Goal: Task Accomplishment & Management: Manage account settings

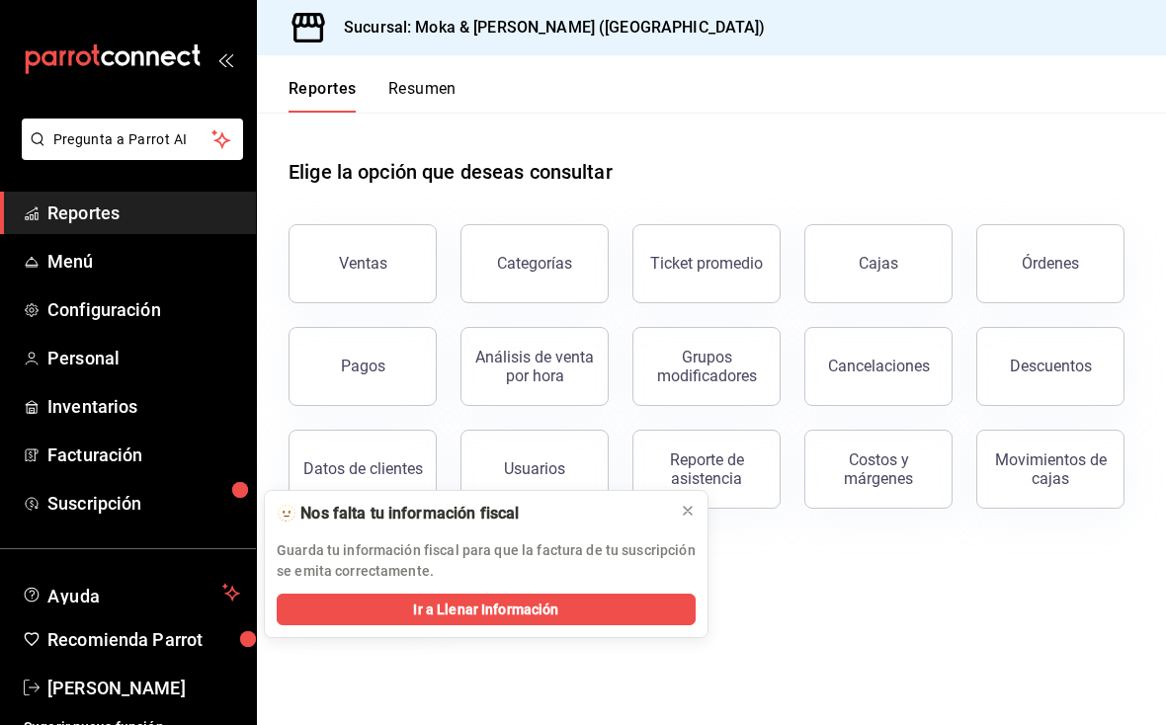
click at [903, 374] on div "Cancelaciones" at bounding box center [879, 366] width 102 height 19
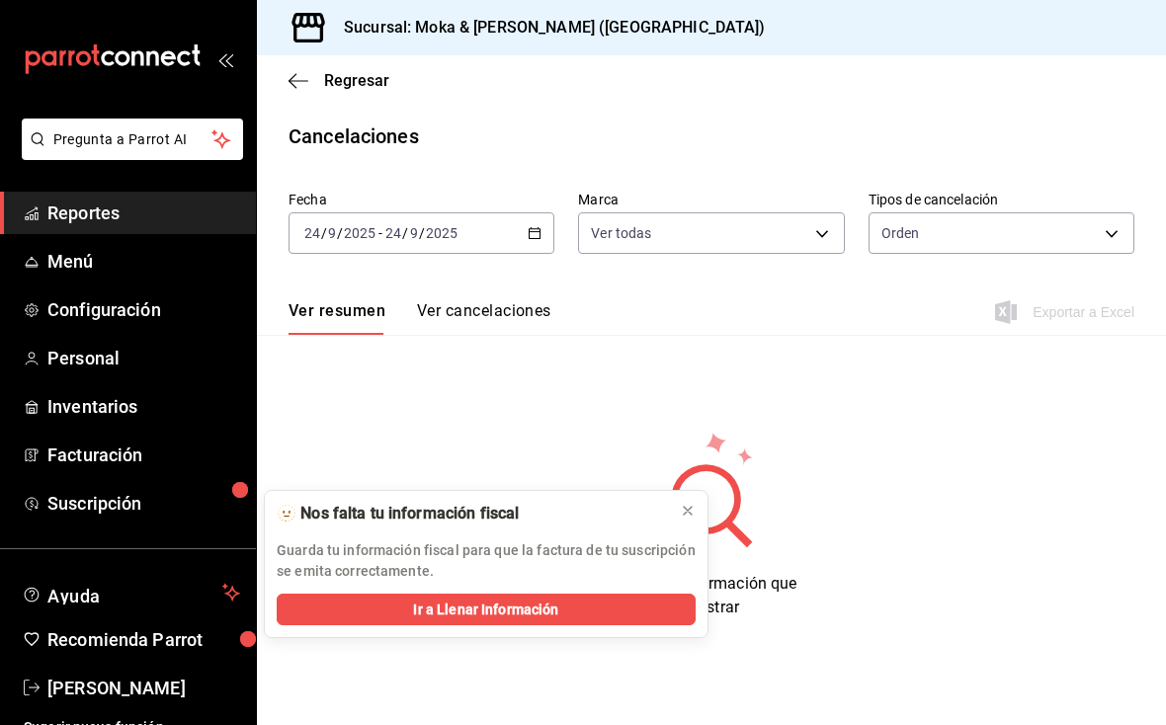
click at [697, 518] on button at bounding box center [688, 511] width 32 height 32
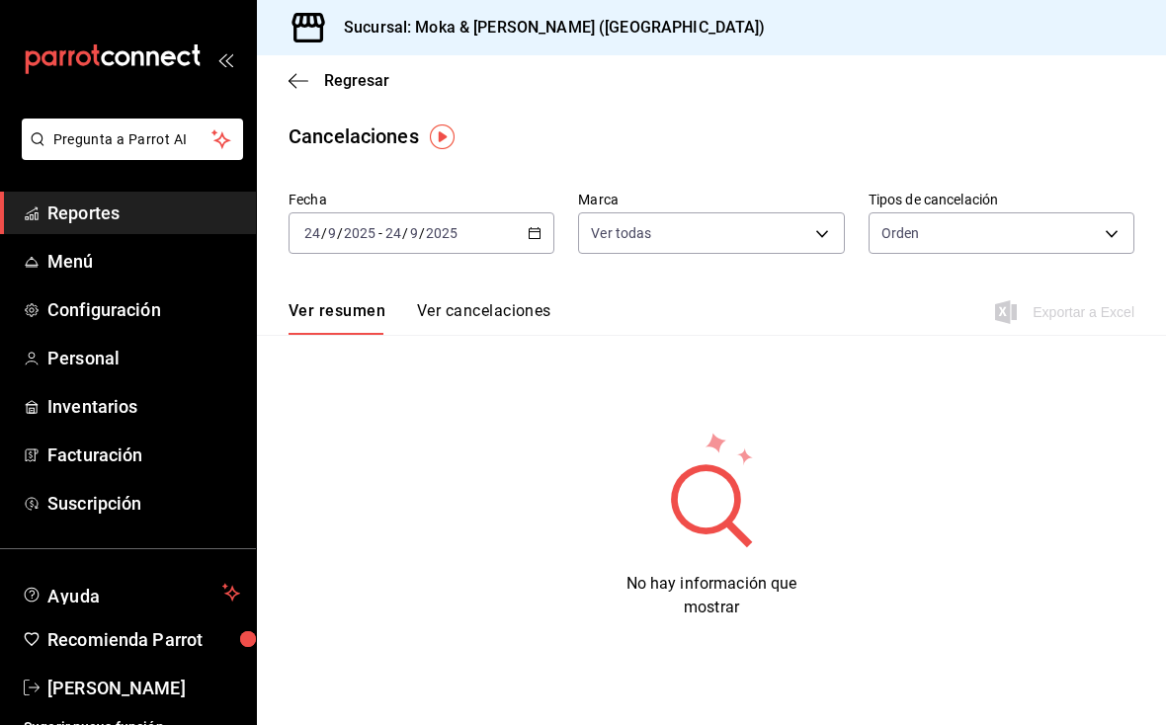
click at [516, 332] on button "Ver cancelaciones" at bounding box center [484, 318] width 134 height 34
click at [366, 301] on button "Ver resumen" at bounding box center [335, 318] width 92 height 34
click at [484, 303] on button "Ver cancelaciones" at bounding box center [484, 318] width 134 height 34
click at [70, 224] on span "Reportes" at bounding box center [143, 213] width 193 height 27
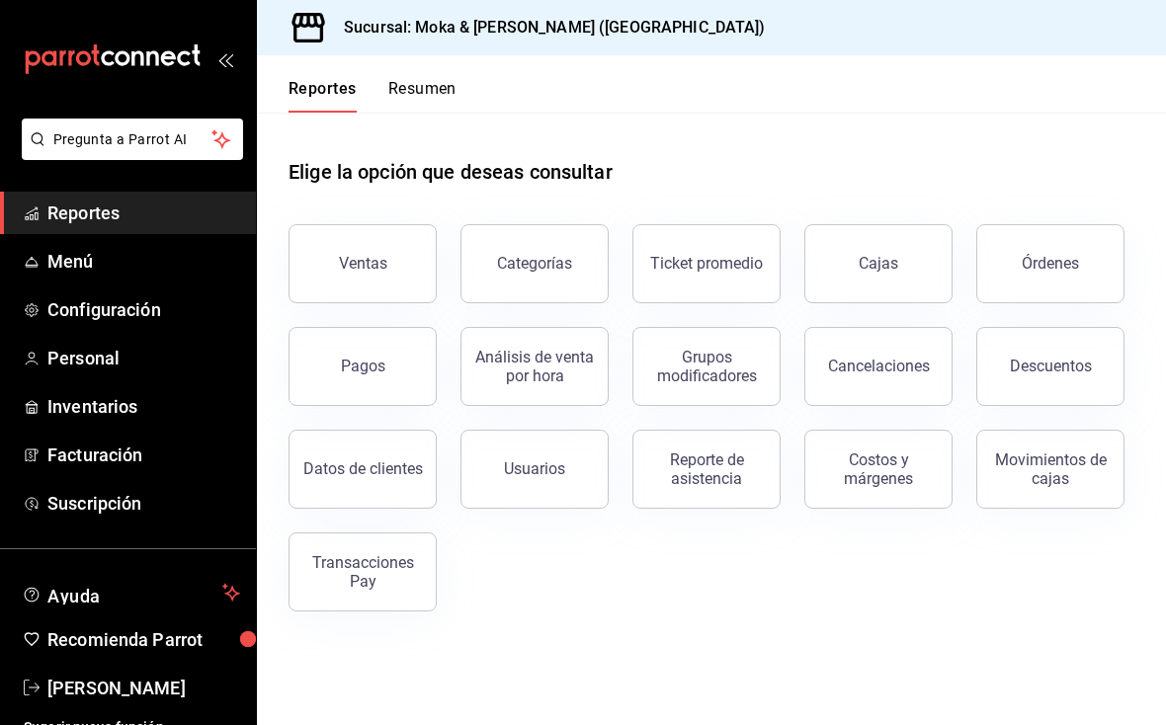
click at [375, 579] on div "Transacciones Pay" at bounding box center [362, 572] width 123 height 38
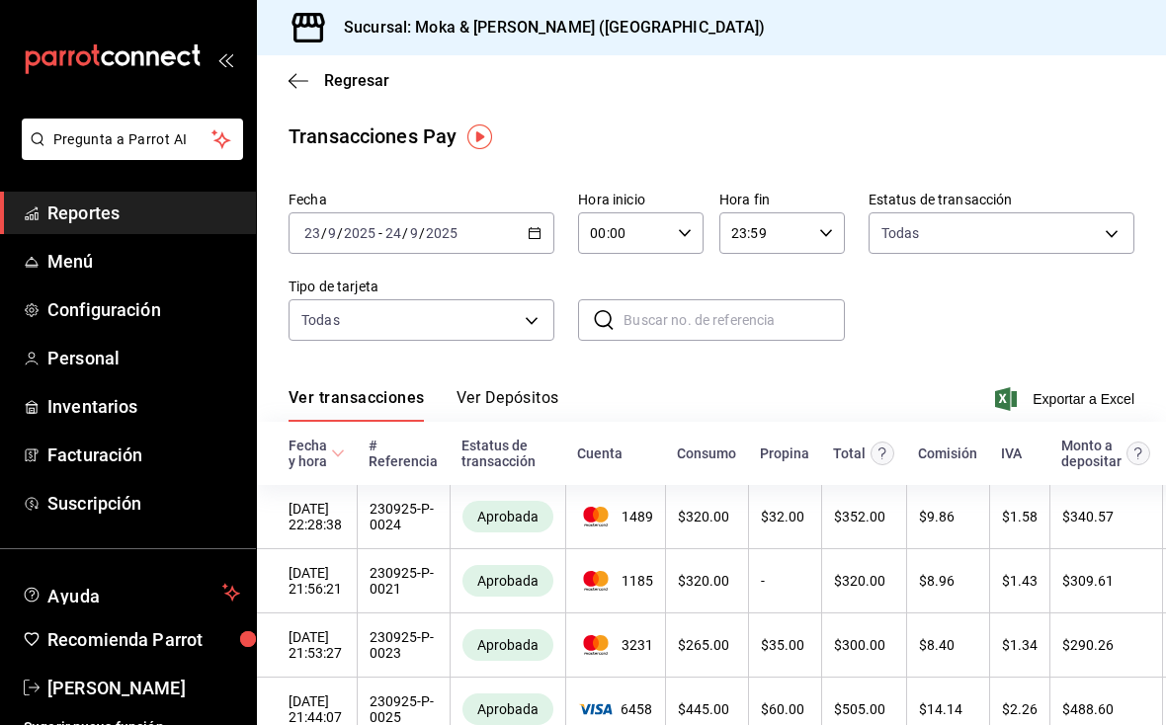
click at [295, 72] on icon "button" at bounding box center [299, 81] width 20 height 18
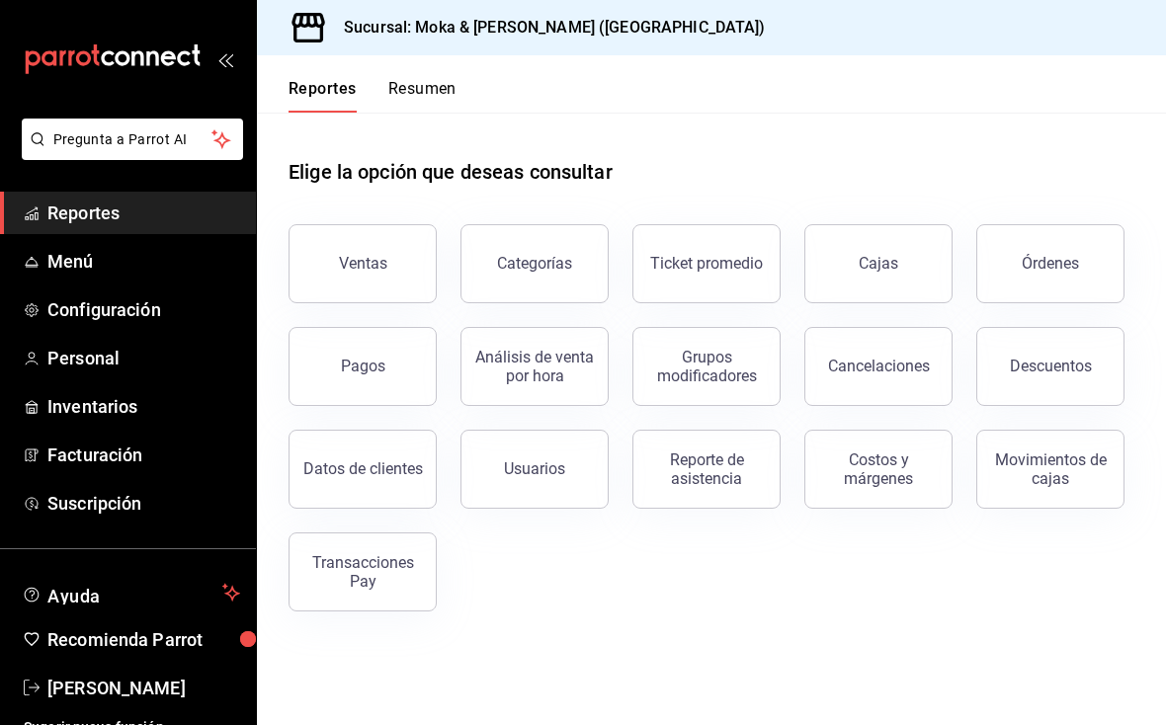
click at [157, 308] on span "Configuración" at bounding box center [143, 309] width 193 height 27
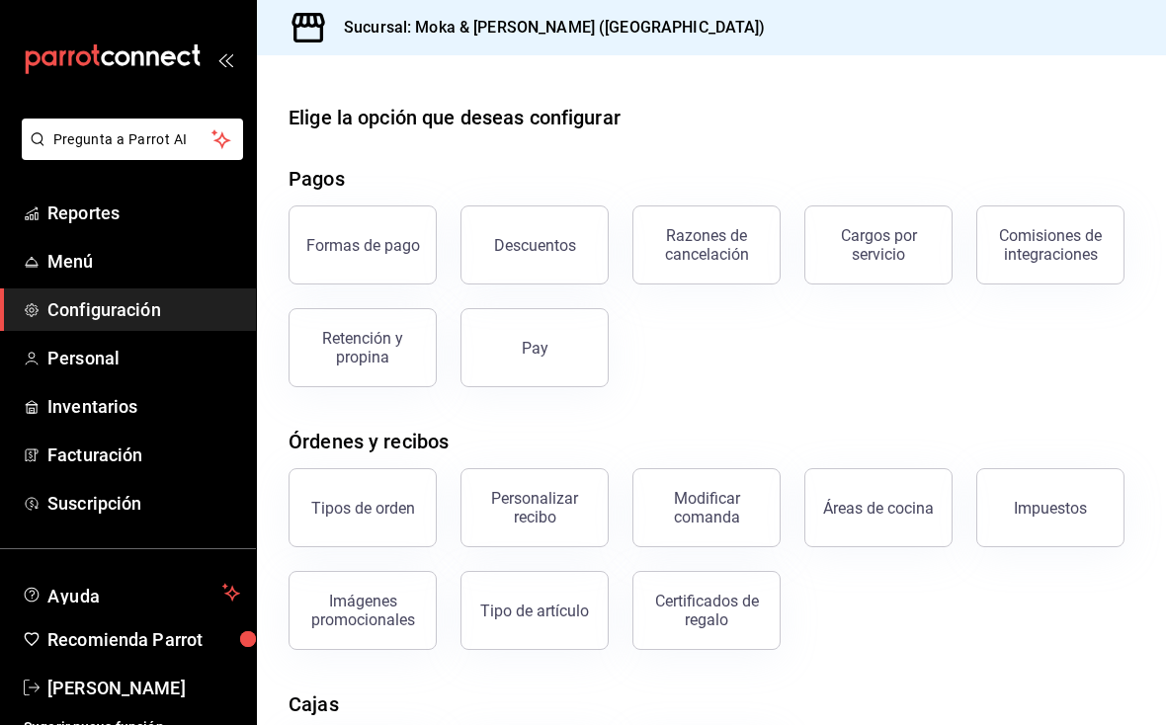
click at [712, 632] on button "Certificados de regalo" at bounding box center [706, 610] width 148 height 79
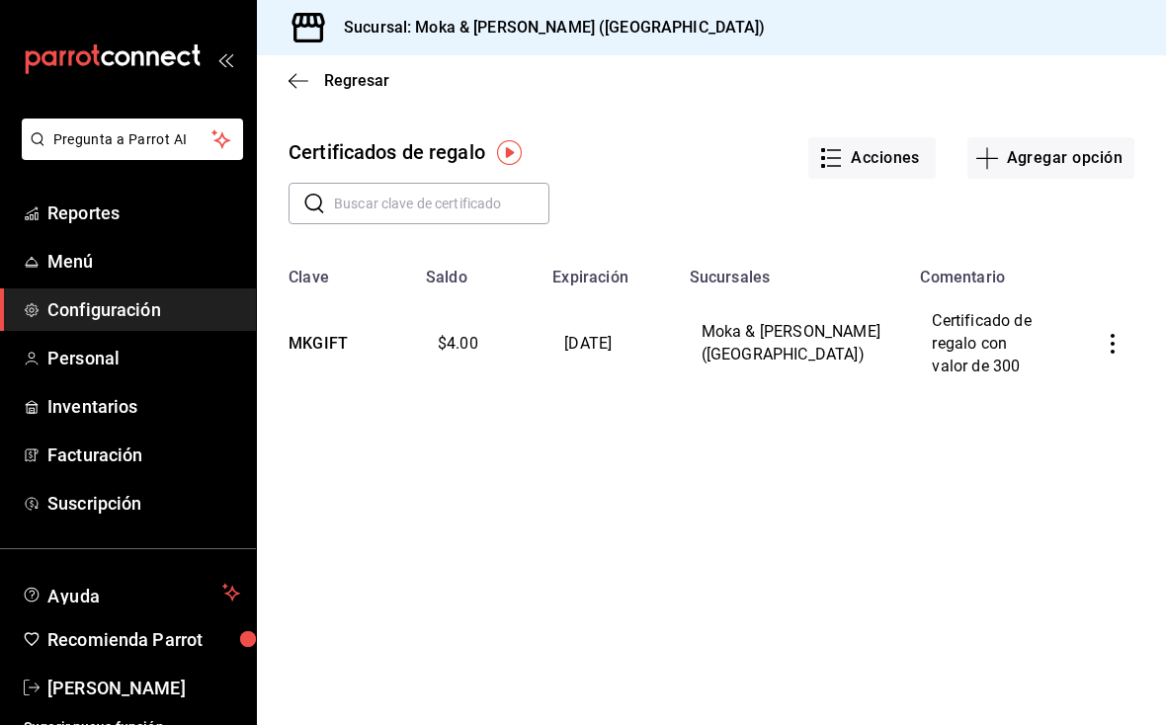
click at [870, 343] on td "Moka & [PERSON_NAME] ([GEOGRAPHIC_DATA])" at bounding box center [793, 345] width 231 height 116
click at [1064, 146] on button "Agregar opción" at bounding box center [1050, 158] width 167 height 42
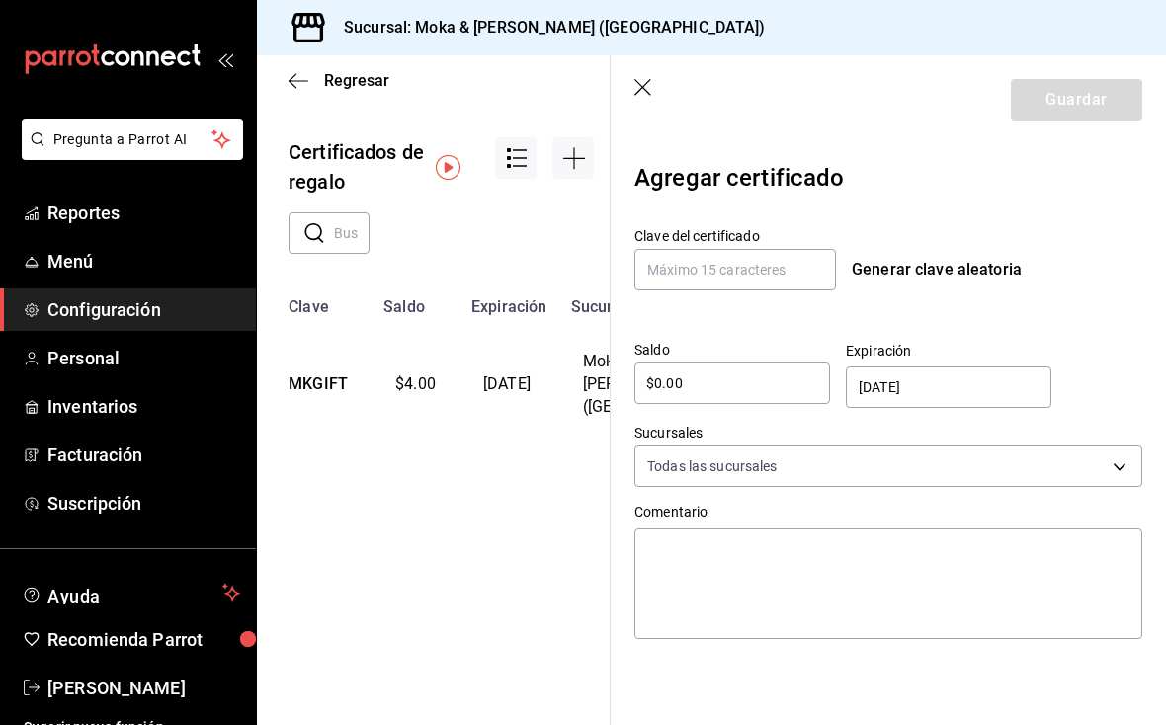
click at [926, 271] on div "Generar clave aleatoria" at bounding box center [937, 270] width 170 height 24
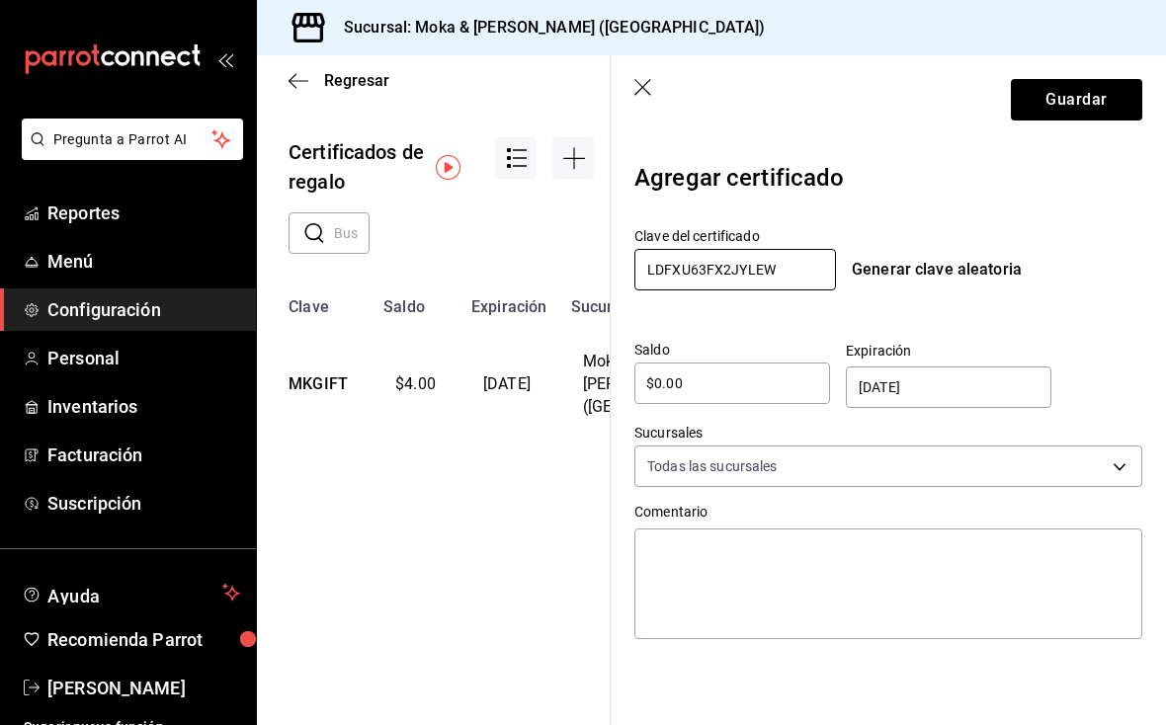
click at [712, 272] on input "LDFXU63FX2JYLEW" at bounding box center [735, 270] width 202 height 42
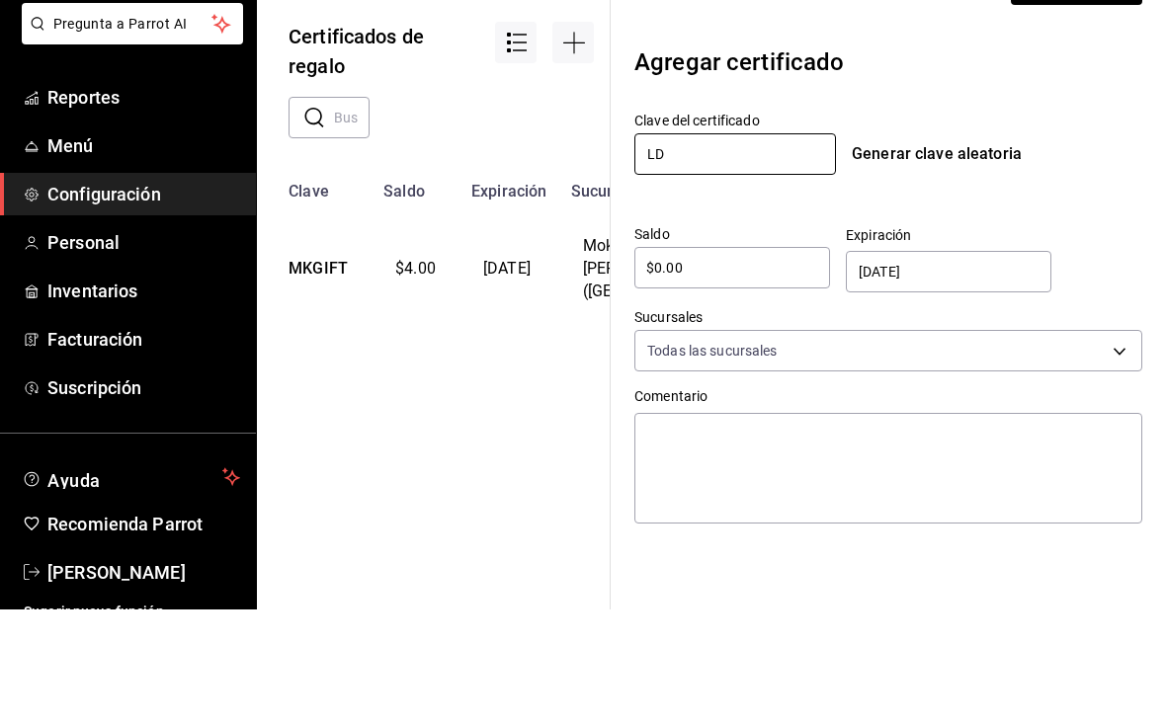
type input "L"
type input "MKGIFT002"
click at [726, 372] on input "$0.00" at bounding box center [732, 384] width 196 height 24
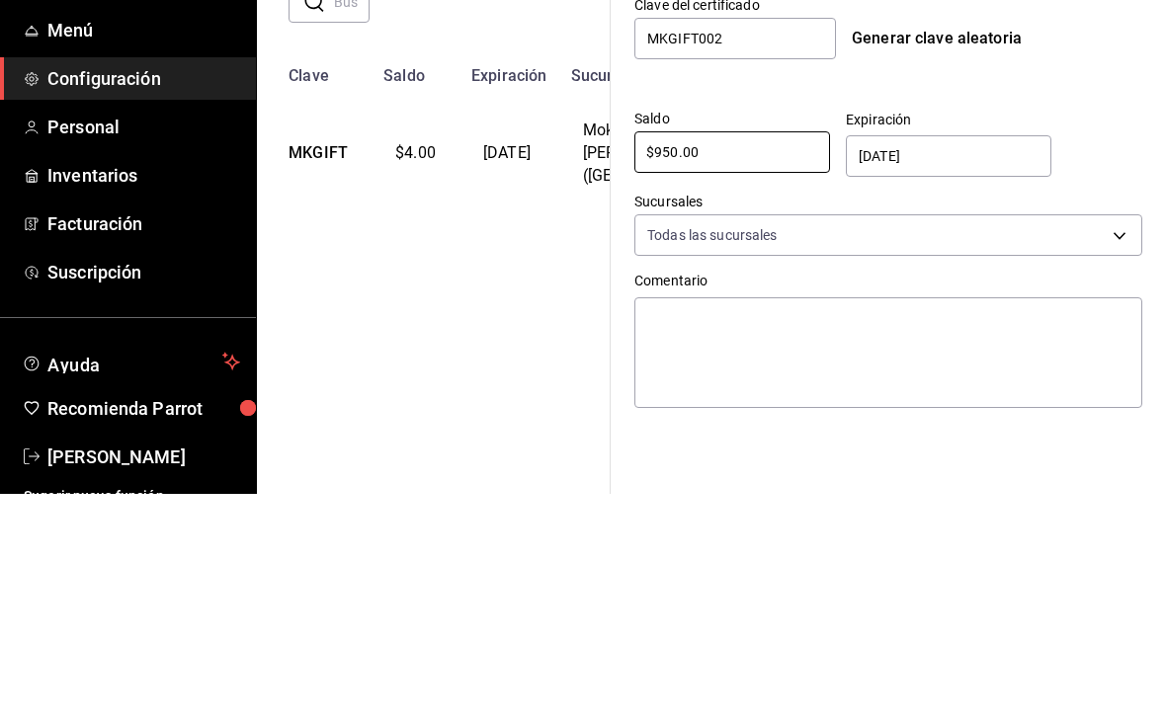
click at [679, 372] on input "$950.00" at bounding box center [732, 384] width 196 height 24
type input "$95"
click at [929, 368] on input "[DATE]" at bounding box center [951, 388] width 184 height 40
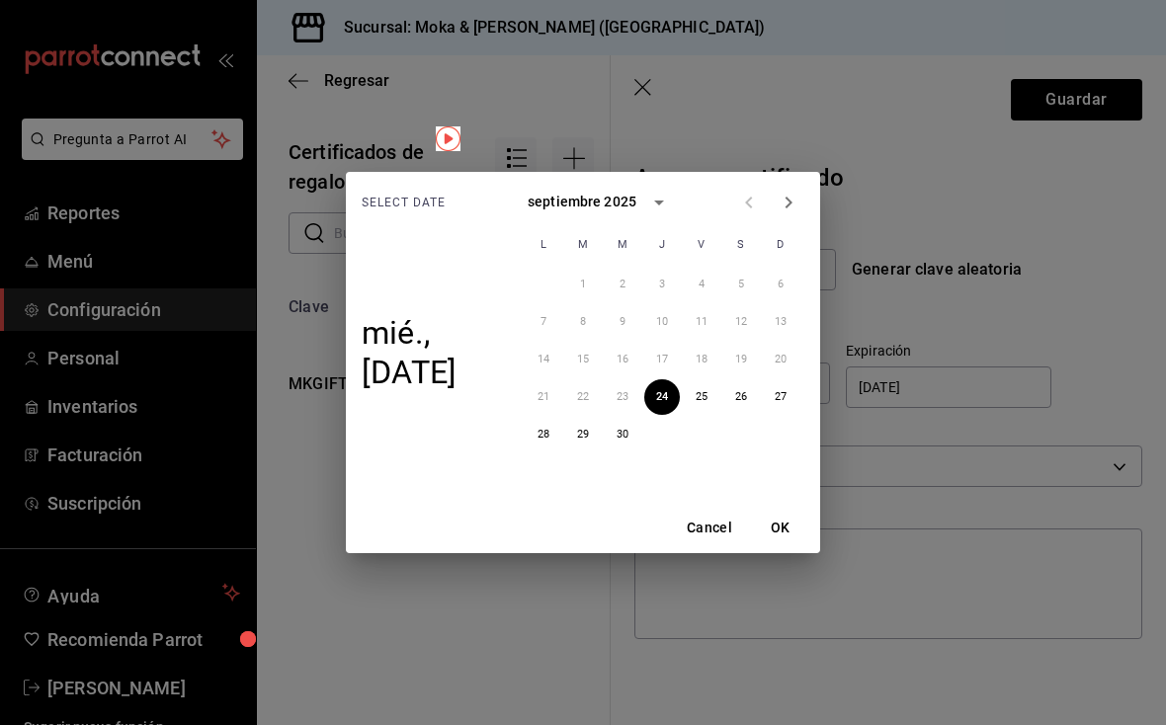
click at [794, 199] on icon "Next month" at bounding box center [789, 203] width 24 height 24
click at [757, 196] on icon "Previous month" at bounding box center [749, 203] width 24 height 24
click at [800, 197] on button "Next month" at bounding box center [789, 203] width 40 height 40
click at [747, 436] on button "31" at bounding box center [741, 435] width 36 height 36
type input "[DATE]"
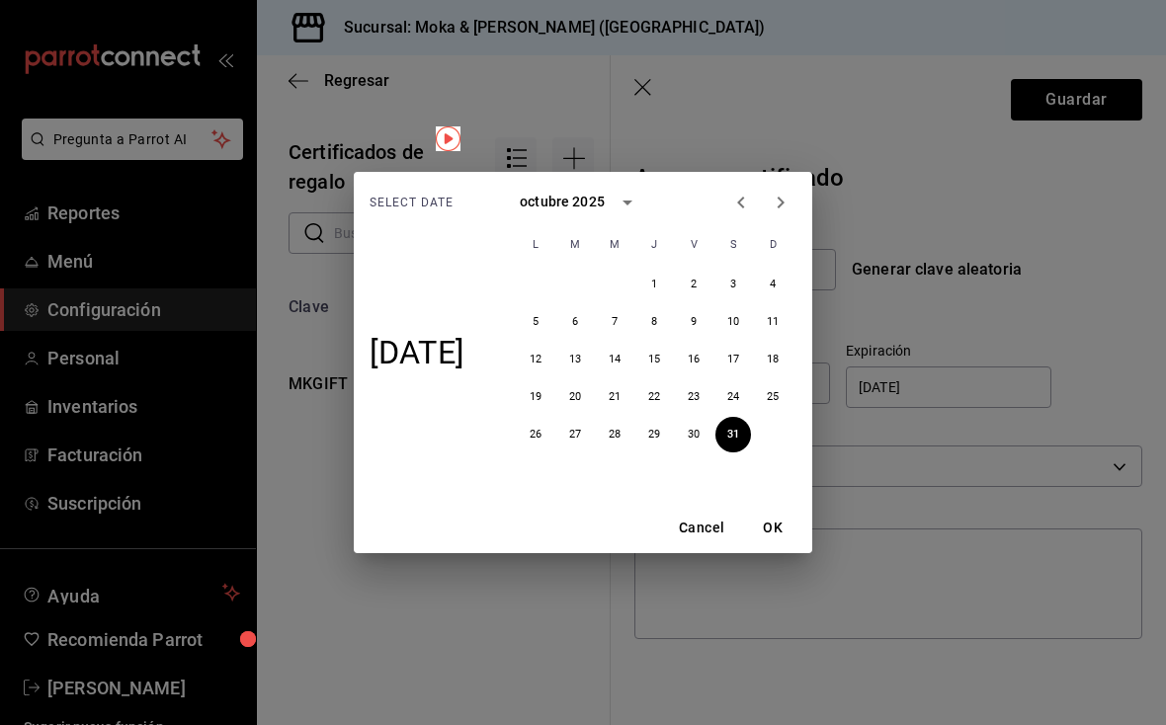
click at [777, 515] on button "OK" at bounding box center [772, 528] width 63 height 37
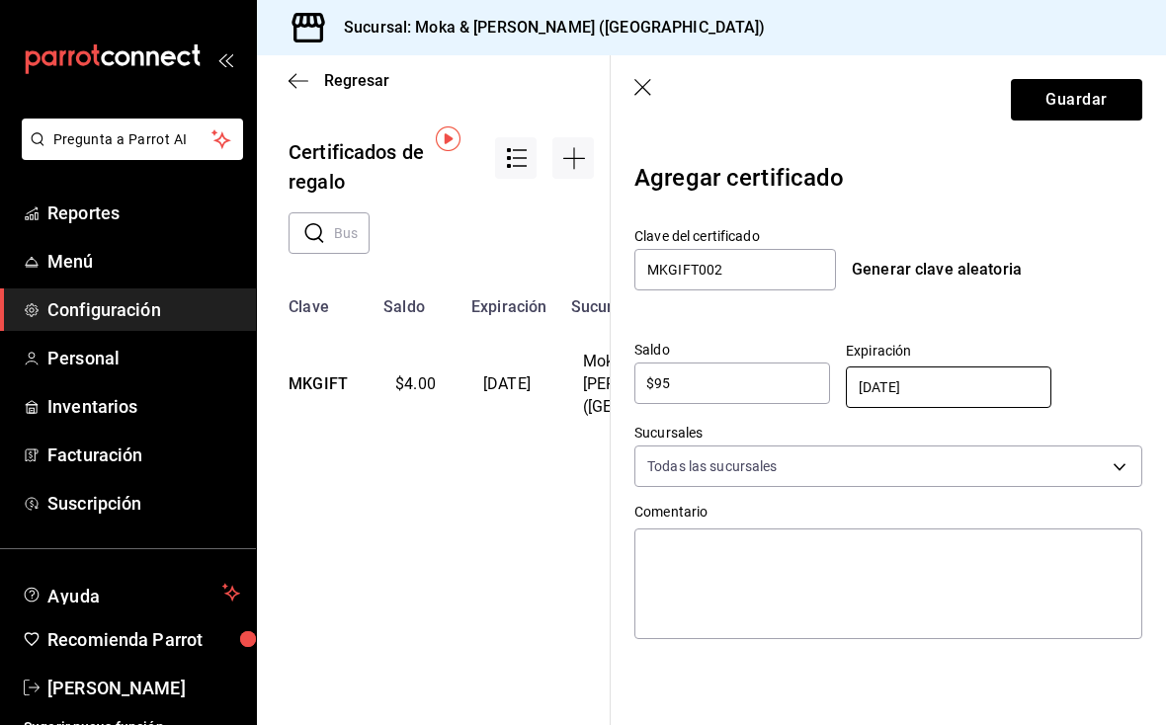
click at [798, 461] on body "Pregunta a Parrot AI Reportes Menú Configuración Personal Inventarios Facturaci…" at bounding box center [583, 362] width 1166 height 725
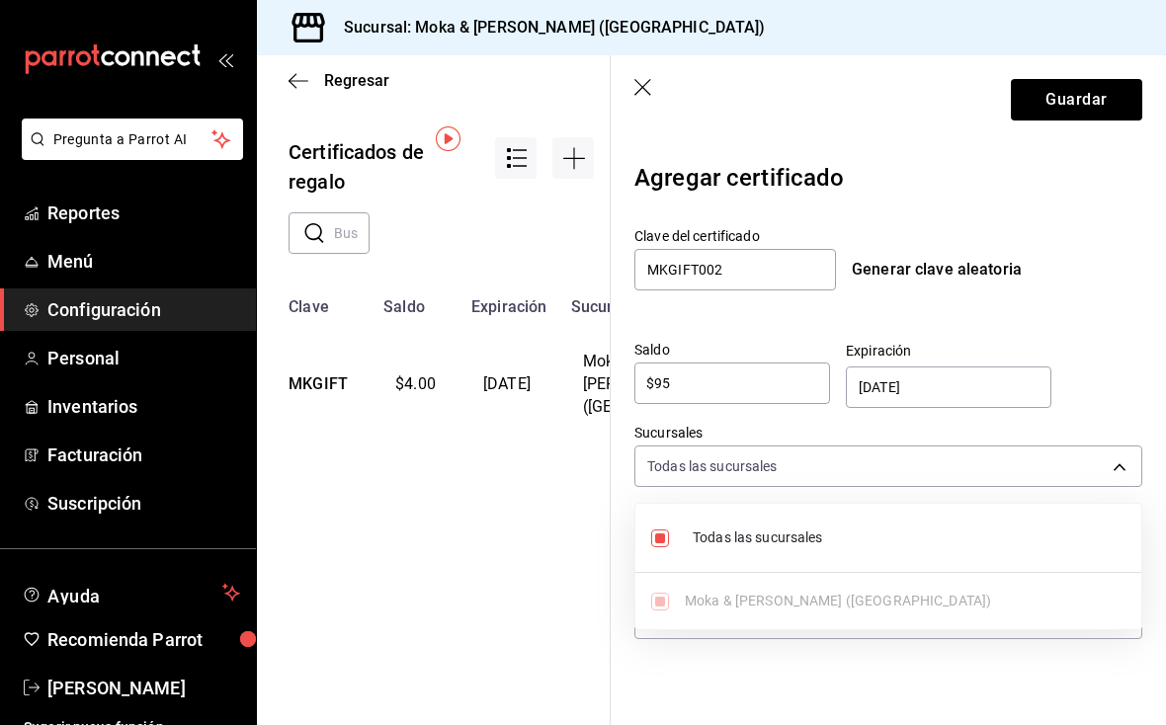
click at [747, 536] on span "Todas las sucursales" at bounding box center [909, 538] width 433 height 21
click at [1073, 367] on div at bounding box center [583, 362] width 1166 height 725
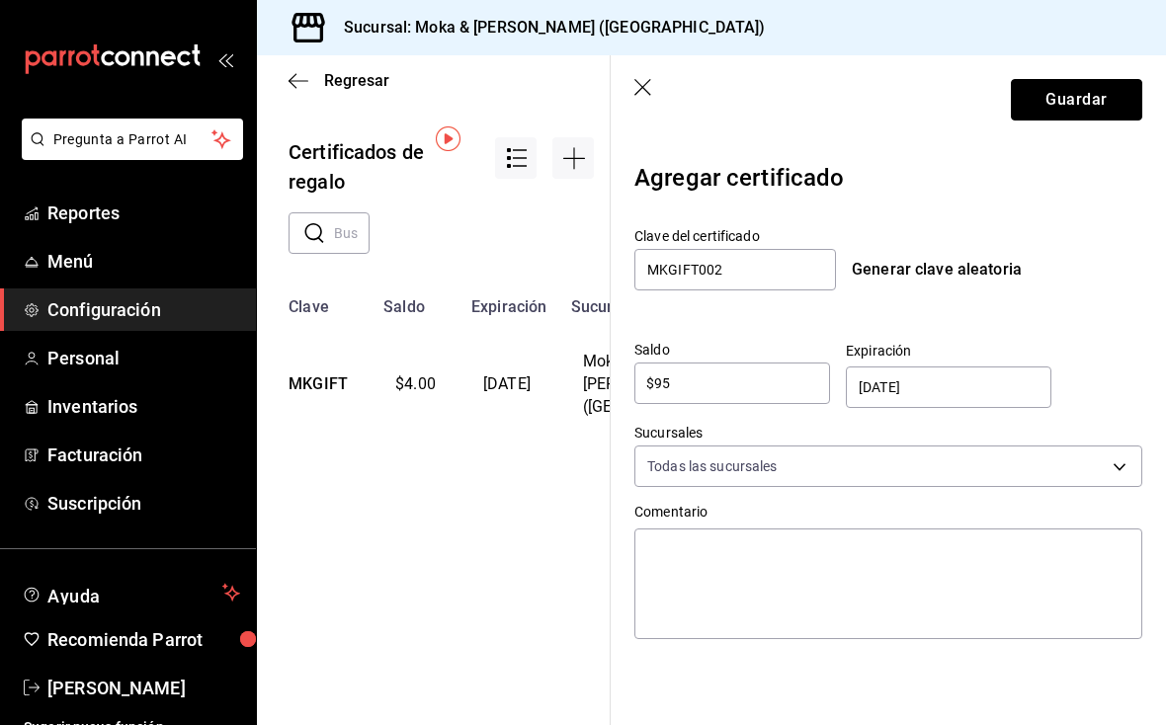
click at [1076, 100] on button "Guardar" at bounding box center [1076, 100] width 131 height 42
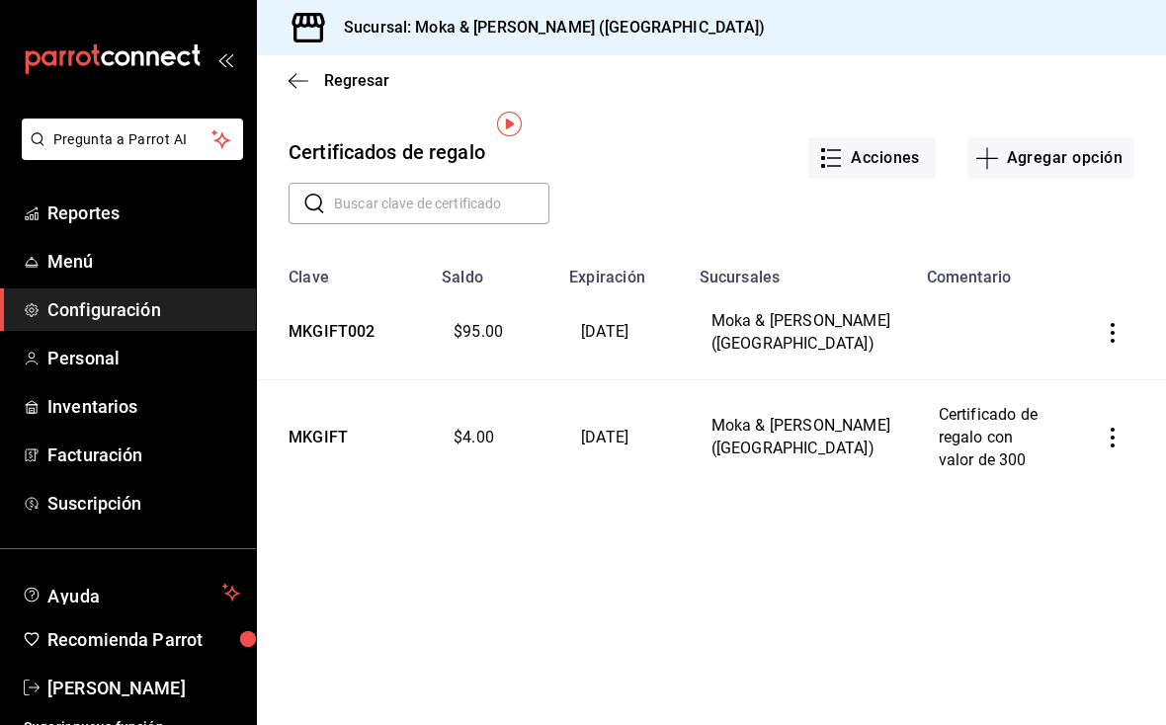
click at [624, 318] on td "[DATE]" at bounding box center [621, 333] width 129 height 93
click at [342, 306] on td "MKGIFT002" at bounding box center [343, 333] width 173 height 93
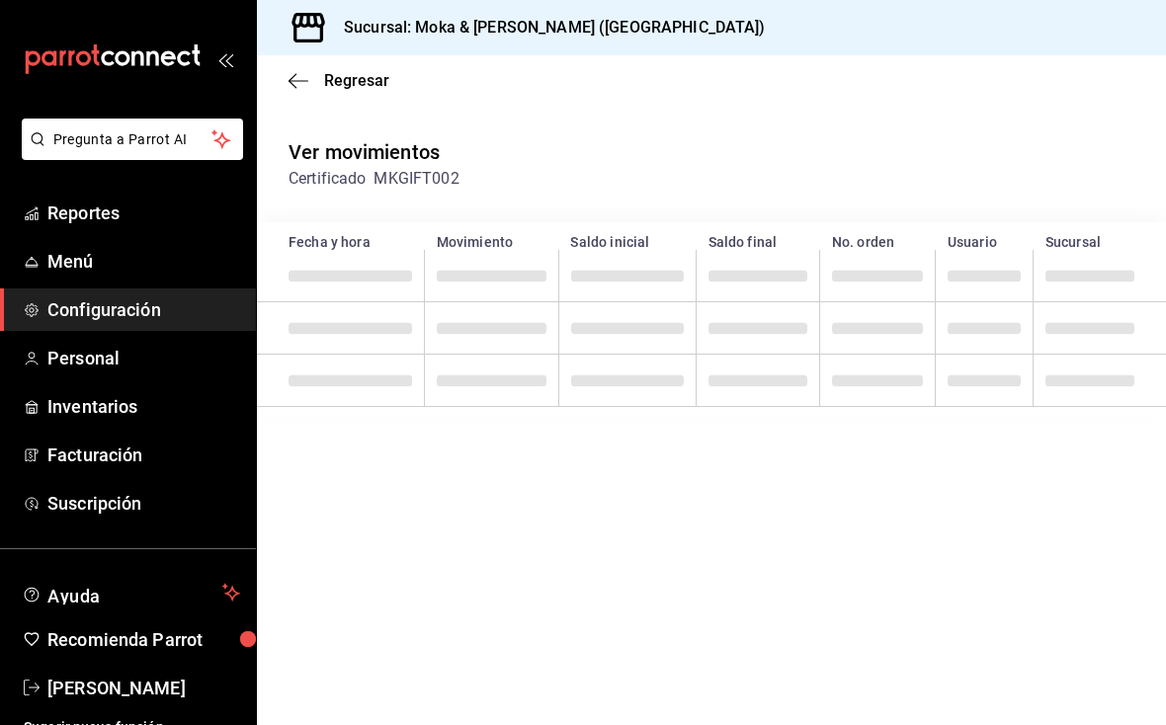
click at [299, 88] on icon "button" at bounding box center [299, 81] width 20 height 18
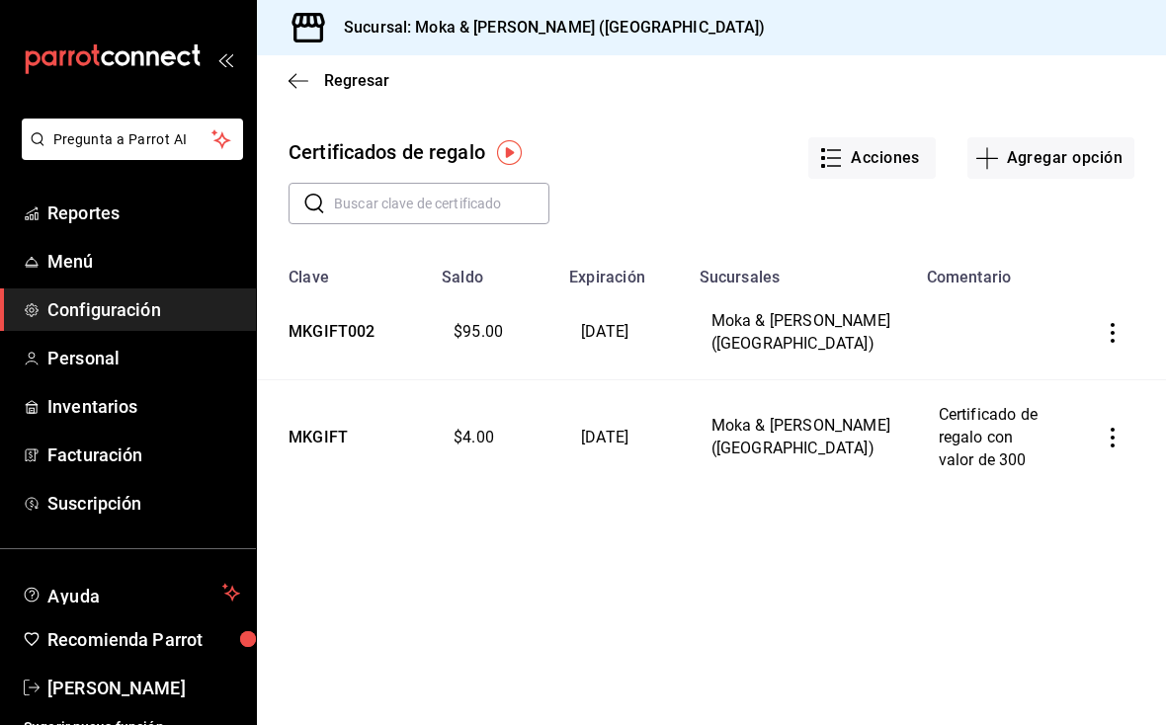
click at [349, 315] on td "MKGIFT002" at bounding box center [343, 333] width 173 height 93
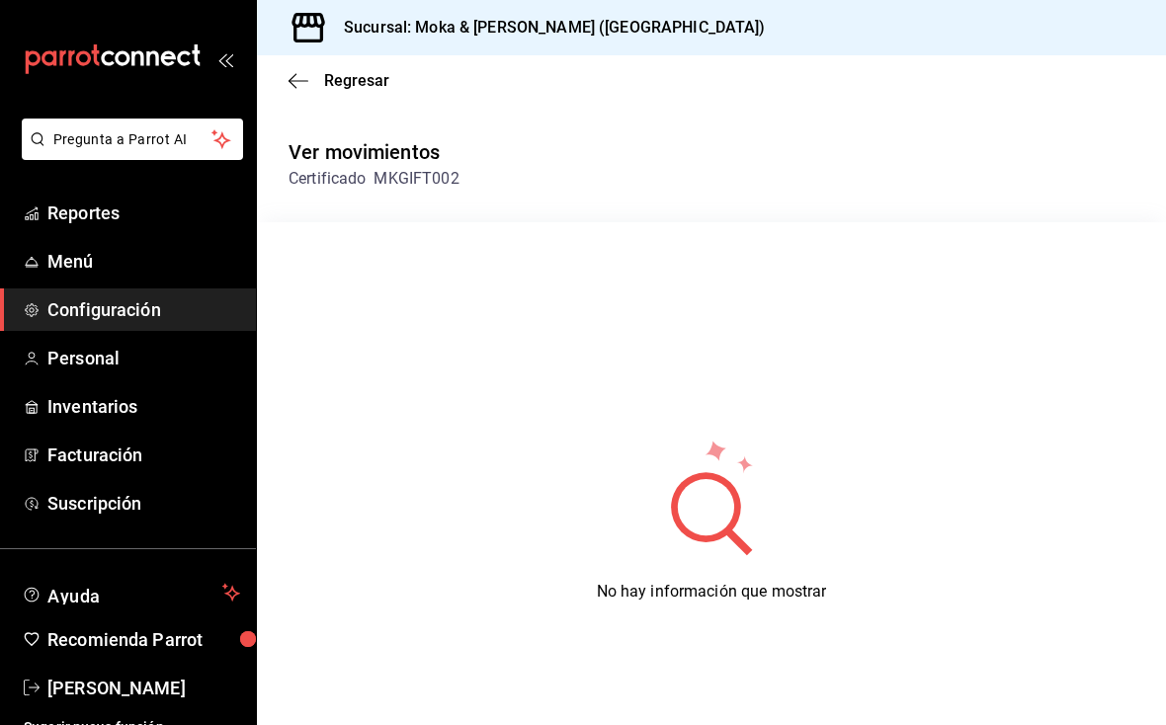
click at [303, 79] on icon "button" at bounding box center [299, 81] width 20 height 18
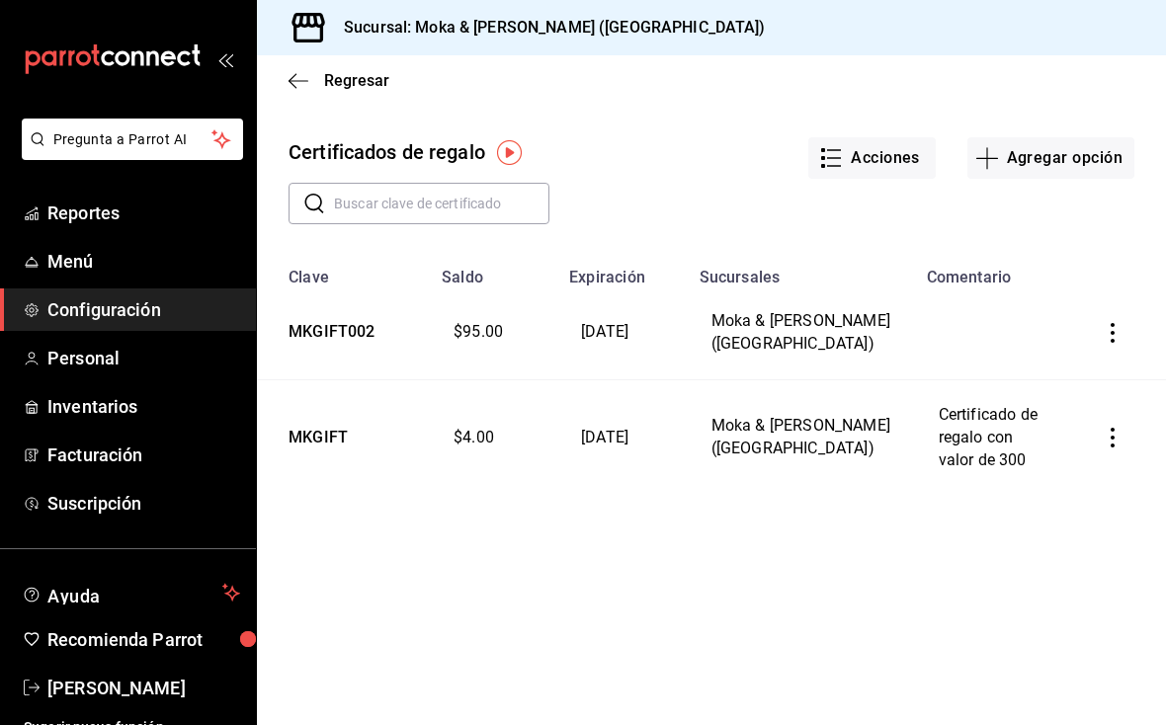
click at [1119, 332] on icon "button" at bounding box center [1113, 333] width 20 height 20
click at [1026, 282] on span "Editar" at bounding box center [1006, 282] width 64 height 16
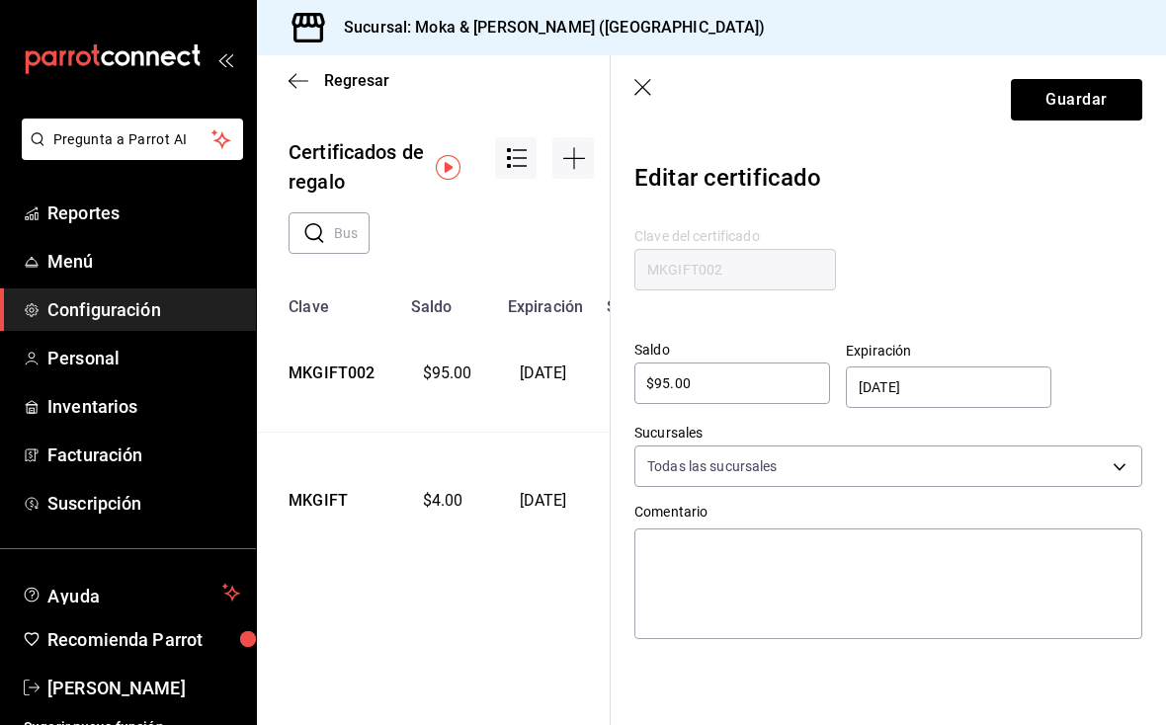
click at [922, 374] on input "[DATE]" at bounding box center [951, 388] width 184 height 40
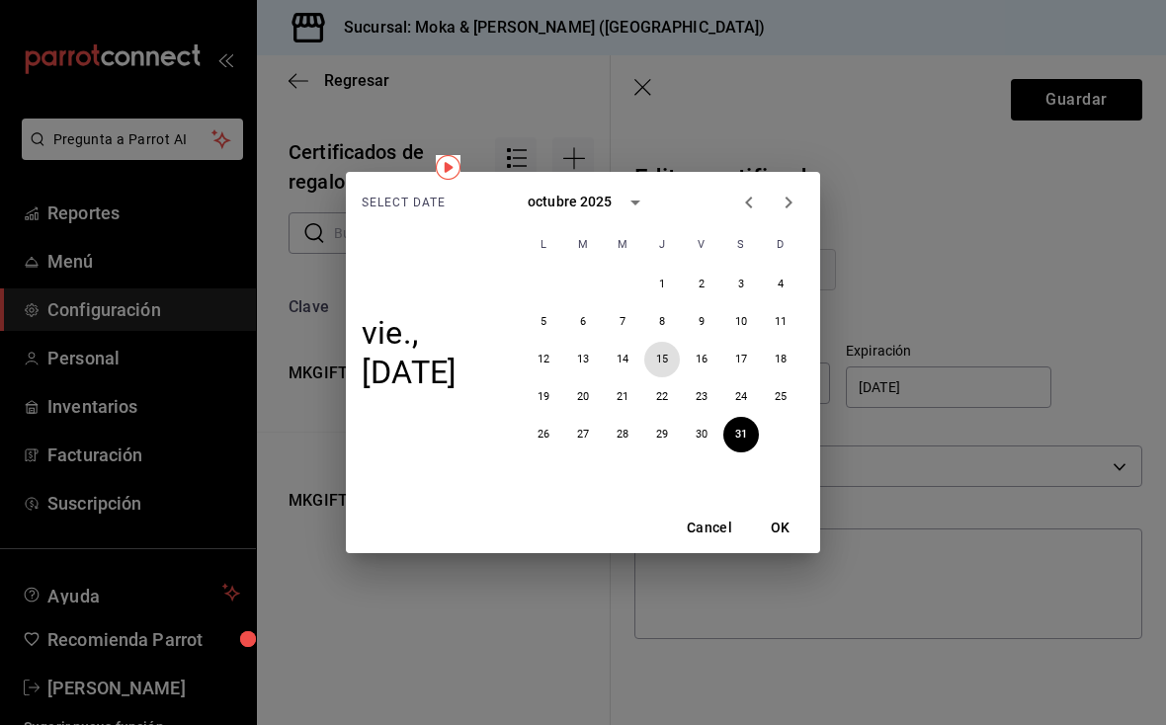
click at [676, 352] on button "15" at bounding box center [662, 360] width 36 height 36
type input "[DATE]"
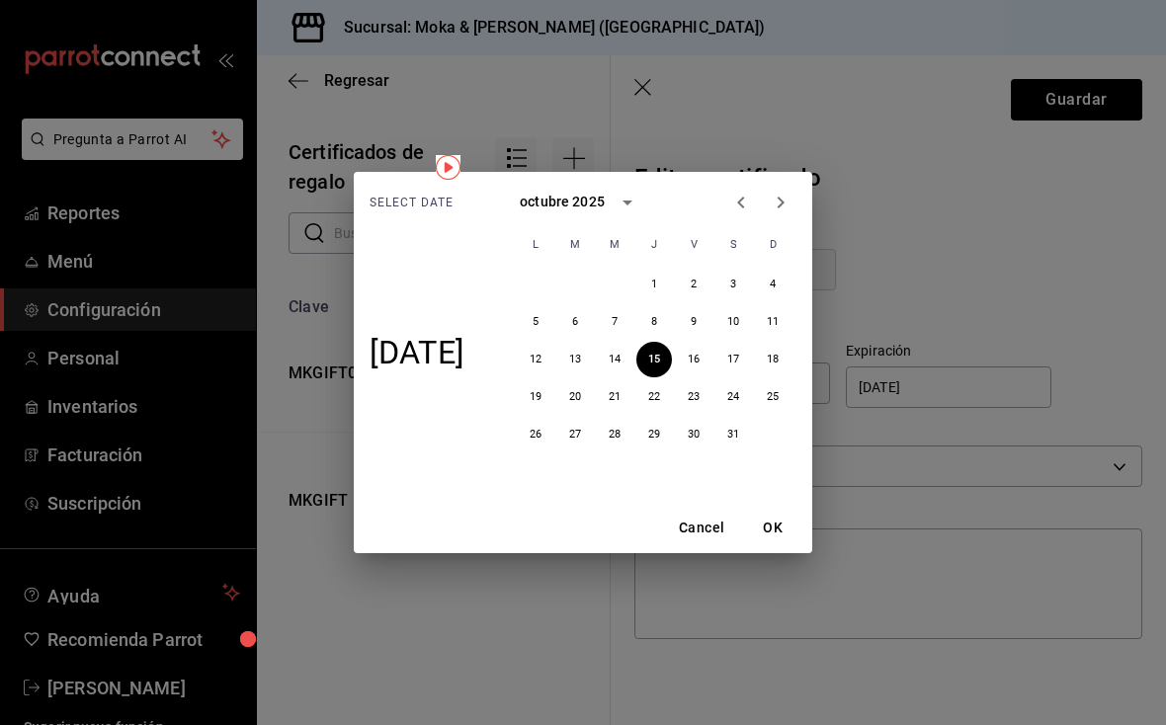
click at [787, 523] on button "OK" at bounding box center [772, 528] width 63 height 37
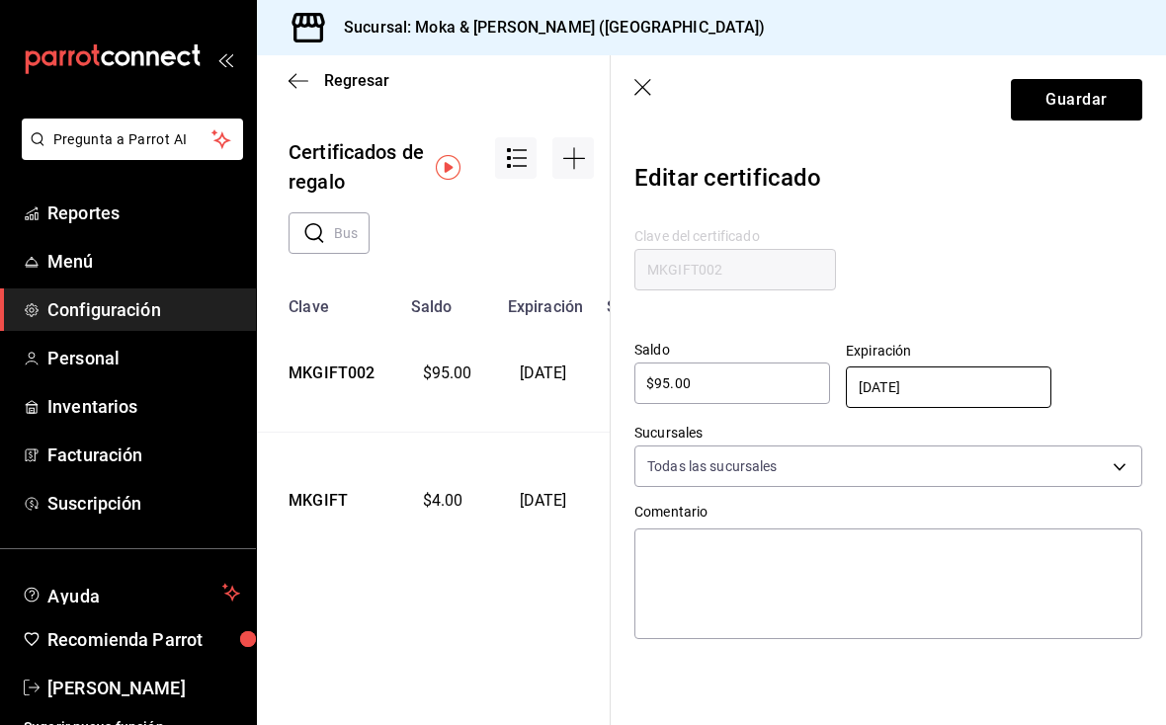
click at [1075, 96] on button "Guardar" at bounding box center [1076, 100] width 131 height 42
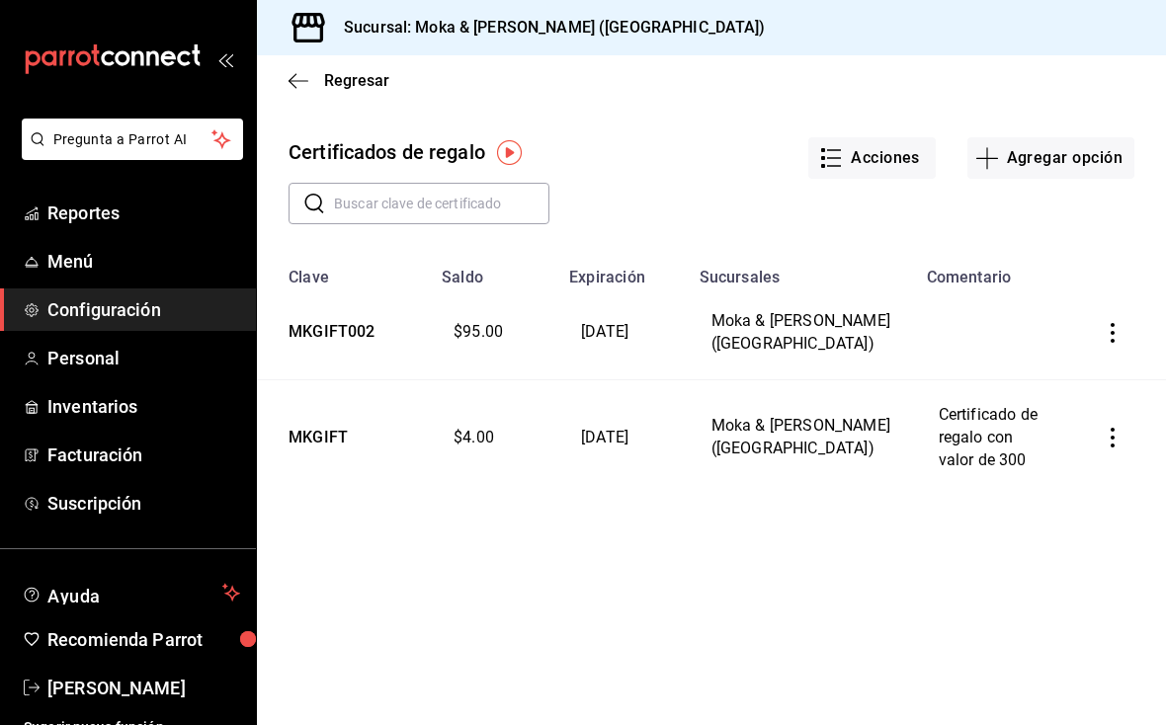
click at [300, 73] on icon "button" at bounding box center [299, 81] width 20 height 18
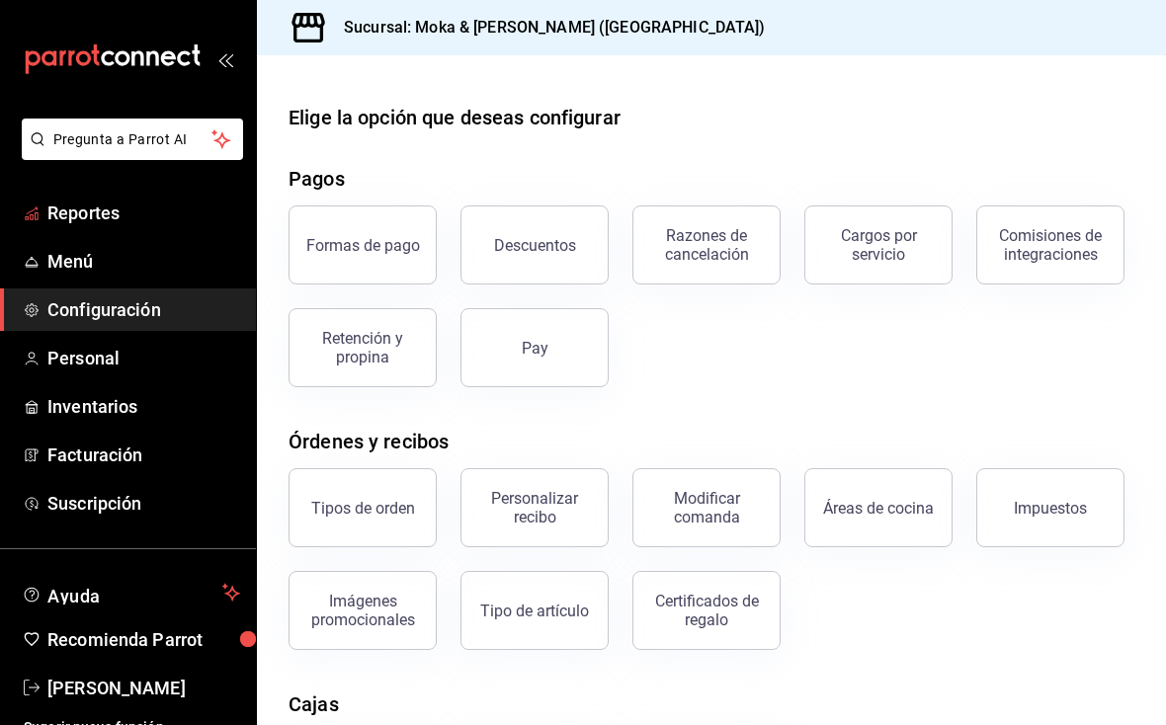
click at [127, 204] on span "Reportes" at bounding box center [143, 213] width 193 height 27
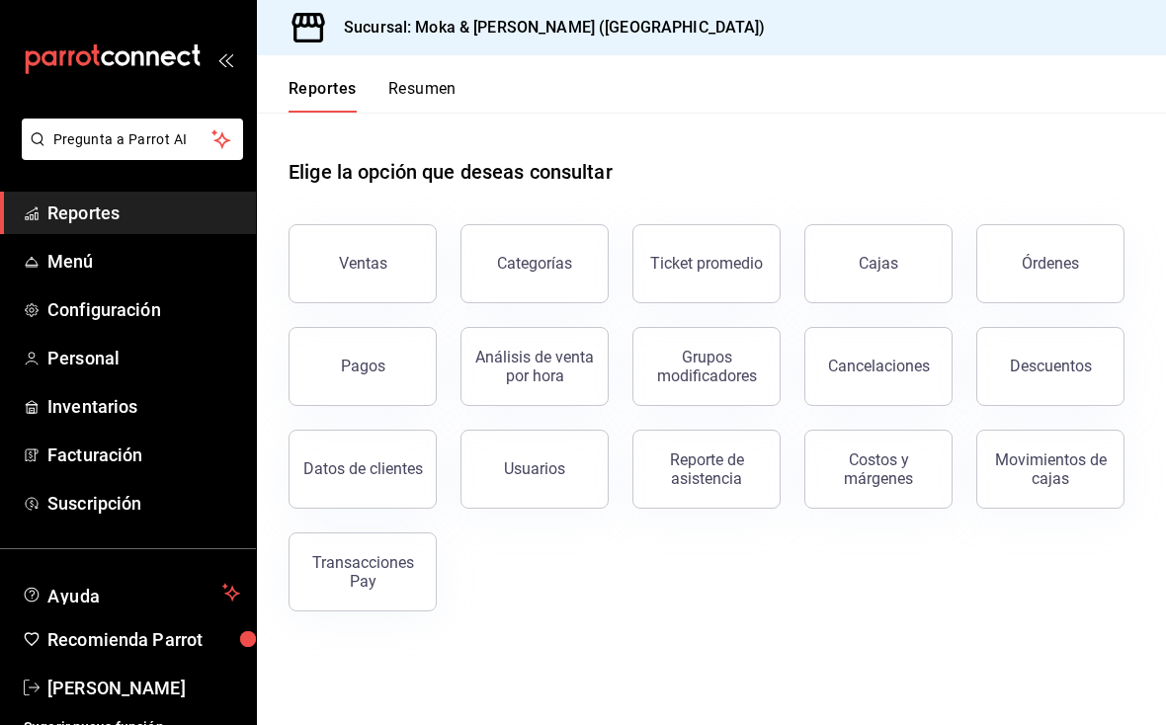
scroll to position [29, 0]
